Goal: Task Accomplishment & Management: Use online tool/utility

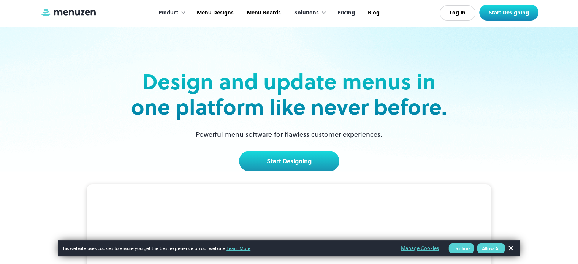
click at [351, 12] on link "Pricing" at bounding box center [345, 13] width 30 height 24
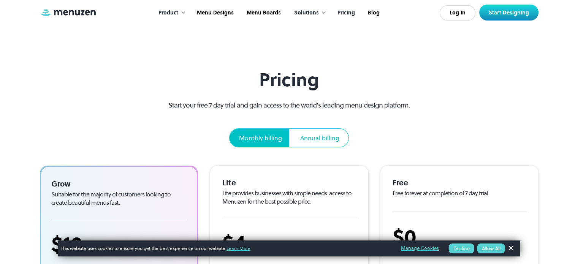
click at [425, 95] on div "Pricing Start your free 7 day trial and gain access to the world’s leading menu…" at bounding box center [289, 248] width 498 height 358
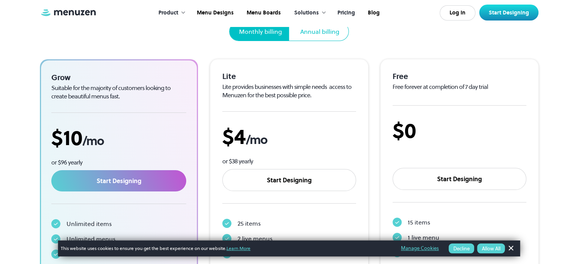
scroll to position [122, 0]
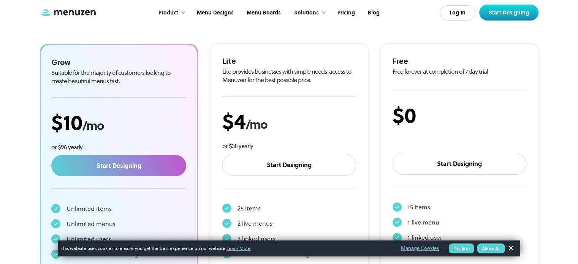
click at [495, 250] on button "Allow All" at bounding box center [491, 249] width 28 height 10
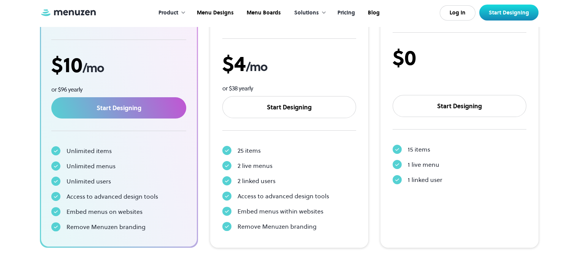
scroll to position [182, 0]
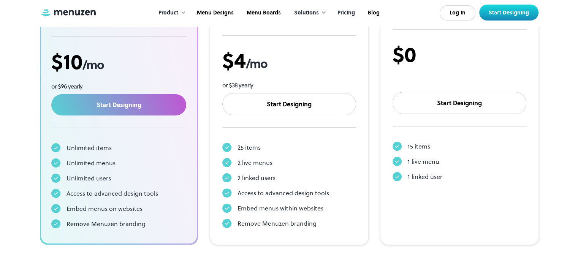
click at [565, 207] on section "Pricing Start your free 7 day trial and gain access to the world’s leading menu…" at bounding box center [289, 43] width 578 height 450
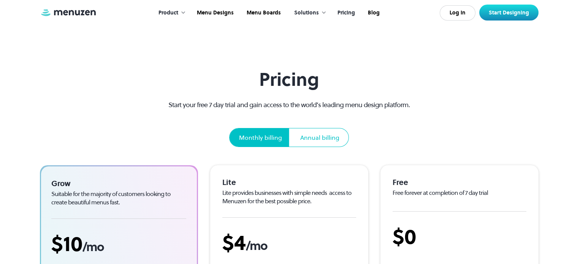
scroll to position [0, 0]
click at [219, 12] on link "Menu Designs" at bounding box center [215, 13] width 50 height 24
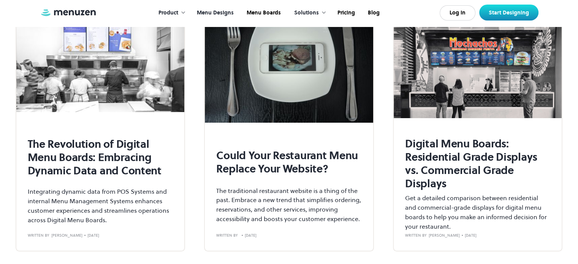
scroll to position [2857, 0]
click at [82, 162] on h2 "The Revolution of Digital Menu Boards: Embracing Dynamic Data and Content" at bounding box center [100, 157] width 145 height 40
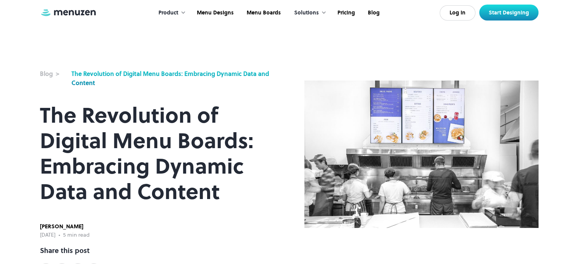
click at [397, 120] on img at bounding box center [421, 154] width 234 height 147
click at [209, 193] on h1 "The Revolution of Digital Menu Boards: Embracing Dynamic Data and Content" at bounding box center [157, 154] width 234 height 102
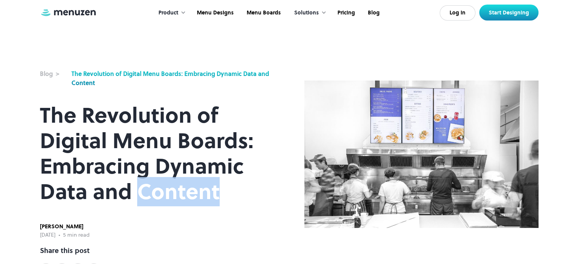
click at [209, 193] on h1 "The Revolution of Digital Menu Boards: Embracing Dynamic Data and Content" at bounding box center [157, 154] width 234 height 102
click at [238, 186] on h1 "The Revolution of Digital Menu Boards: Embracing Dynamic Data and Content" at bounding box center [157, 154] width 234 height 102
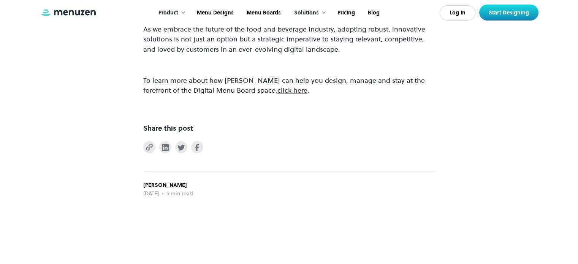
scroll to position [942, 0]
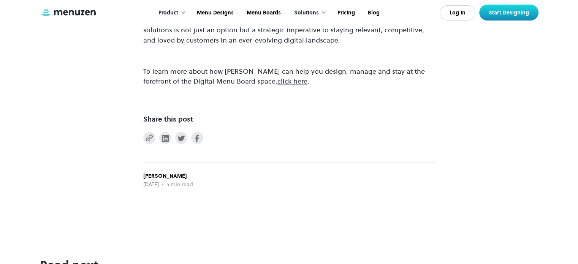
click at [317, 15] on div "Solutions" at bounding box center [306, 13] width 25 height 8
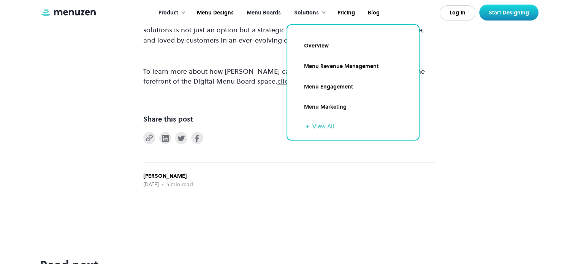
click at [269, 11] on link "Menu Boards" at bounding box center [262, 13] width 47 height 24
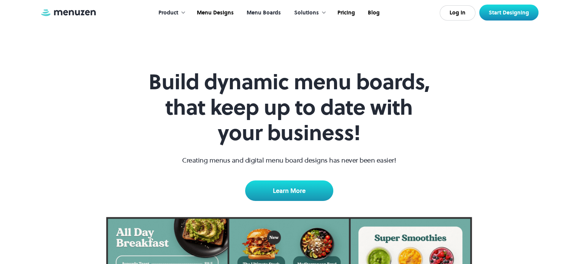
click at [406, 166] on div "Build dynamic menu boards, that keep up to date with your business! Creating me…" at bounding box center [289, 143] width 292 height 148
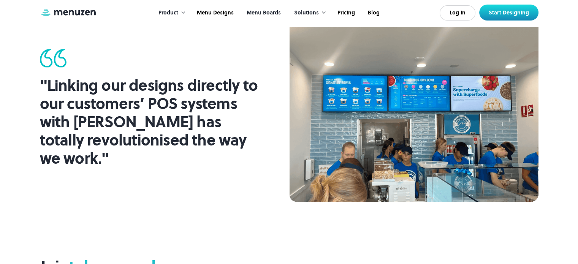
scroll to position [774, 0]
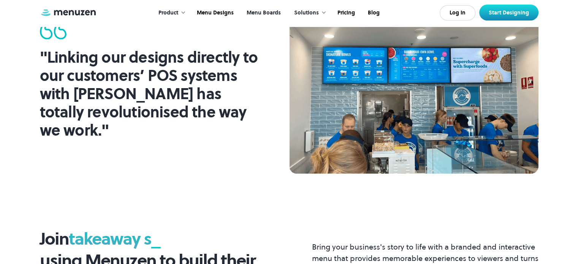
click at [406, 166] on img at bounding box center [413, 80] width 249 height 187
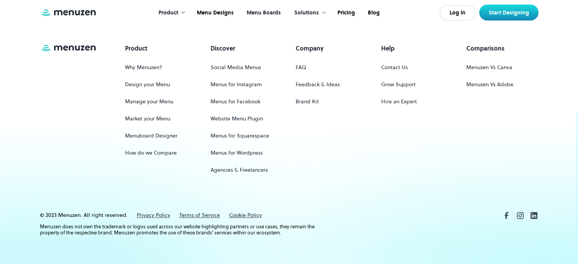
scroll to position [1131, 0]
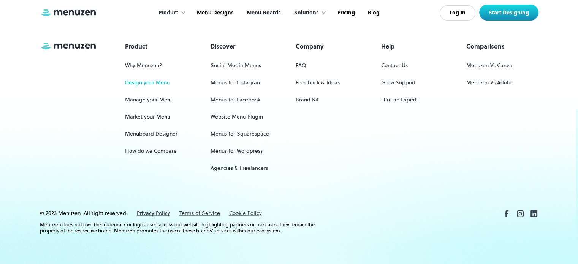
click at [147, 82] on link "Design your Menu" at bounding box center [147, 83] width 45 height 14
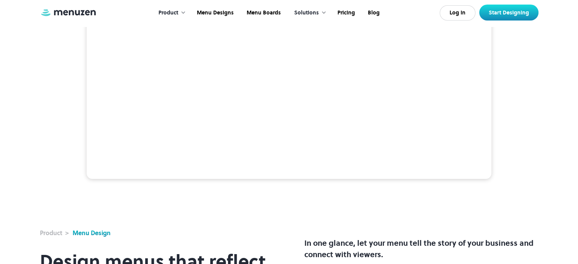
scroll to position [122, 0]
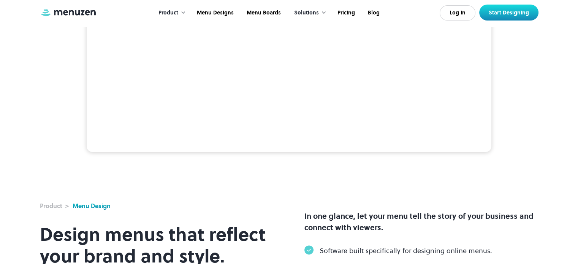
click at [303, 238] on div "Product > Menu Design Design menus that reflect your brand and style. In one gl…" at bounding box center [289, 139] width 498 height 462
click at [308, 237] on div "Product > Menu Design Design menus that reflect your brand and style. In one gl…" at bounding box center [289, 139] width 498 height 462
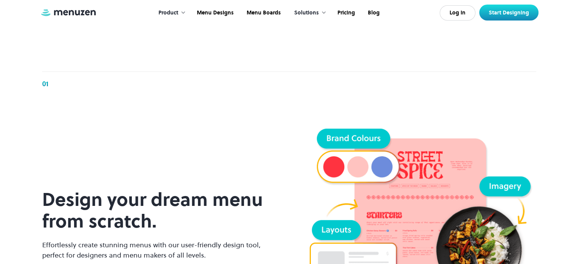
scroll to position [471, 0]
